Goal: Task Accomplishment & Management: Use online tool/utility

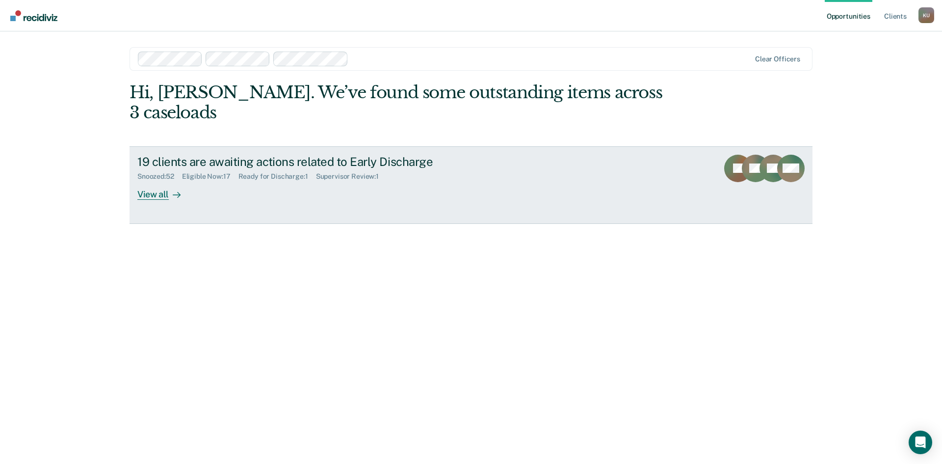
click at [286, 172] on div "Ready for Discharge : 1" at bounding box center [277, 176] width 78 height 8
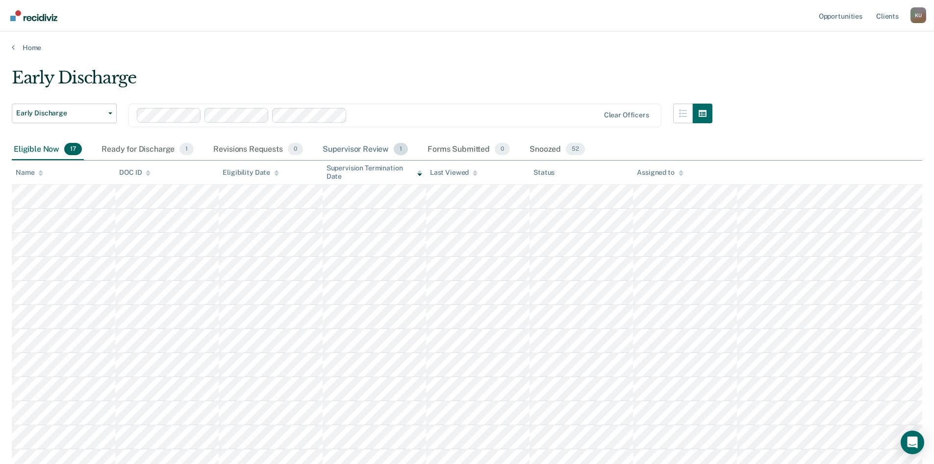
click at [342, 141] on div "Supervisor Review 1" at bounding box center [366, 150] width 90 height 22
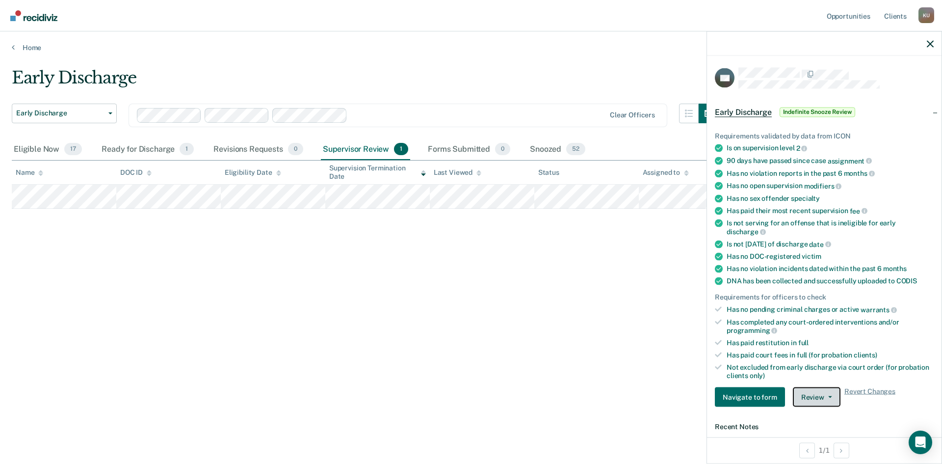
click at [807, 388] on button "Review" at bounding box center [817, 397] width 48 height 20
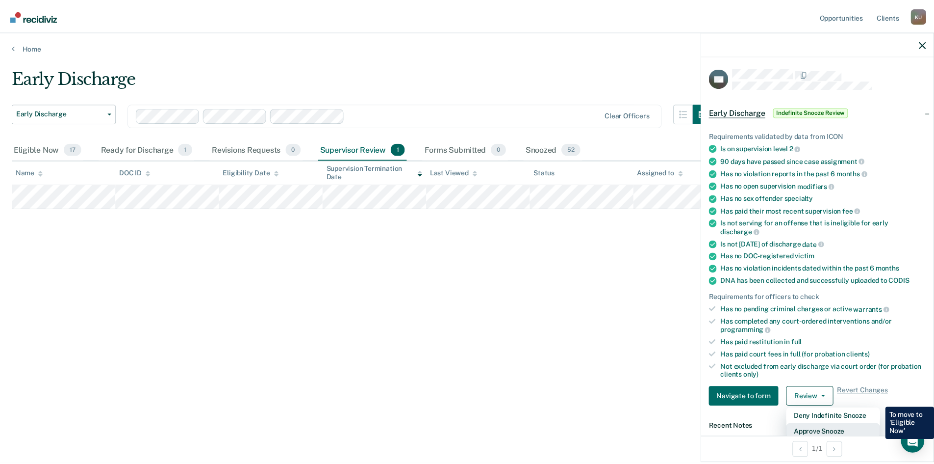
scroll to position [2, 0]
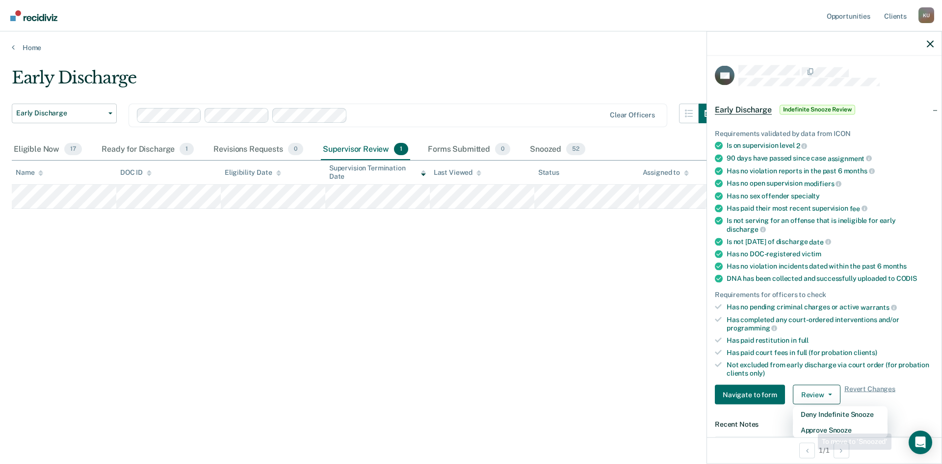
click at [509, 320] on div "Early Discharge Early Discharge Early Discharge Clear officers Eligible Now 17 …" at bounding box center [471, 229] width 918 height 322
click at [928, 45] on icon "button" at bounding box center [930, 43] width 7 height 7
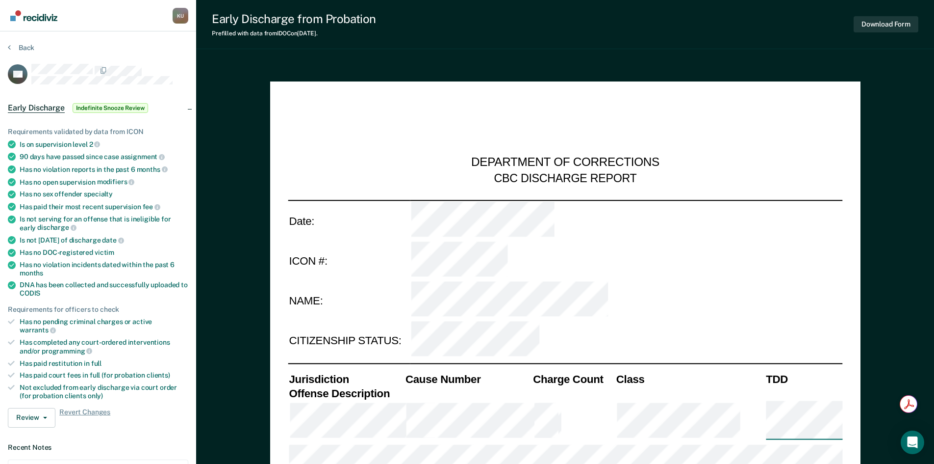
type textarea "x"
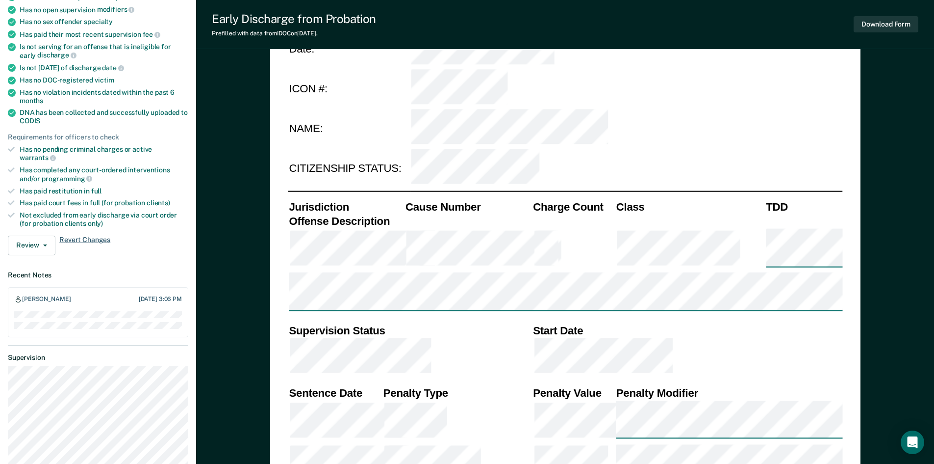
scroll to position [159, 0]
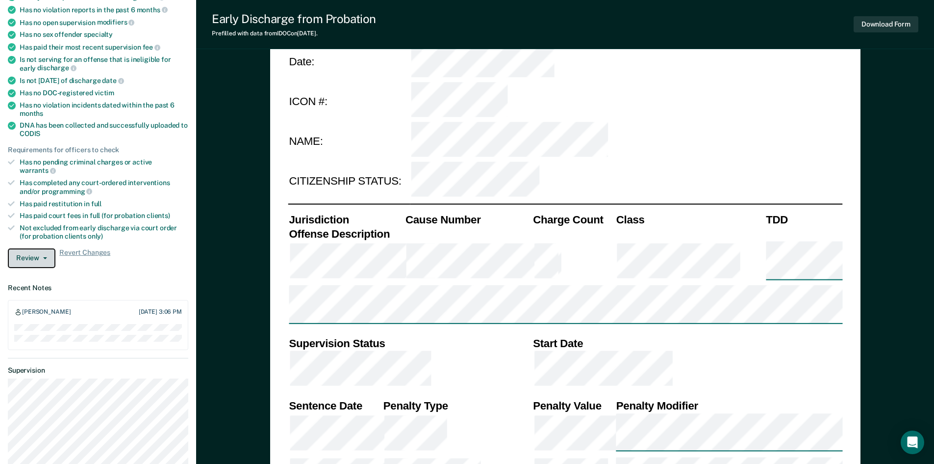
click at [42, 252] on button "Review" at bounding box center [32, 258] width 48 height 20
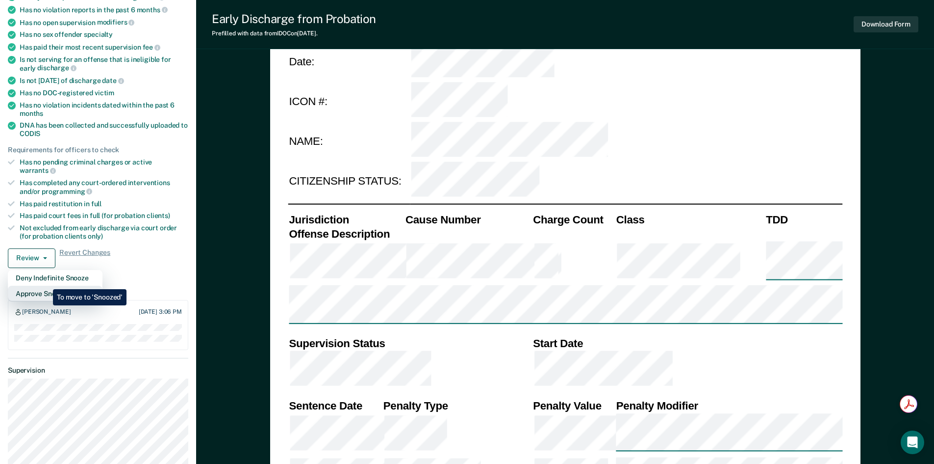
click at [46, 285] on button "Approve Snooze" at bounding box center [55, 293] width 95 height 16
